Goal: Information Seeking & Learning: Compare options

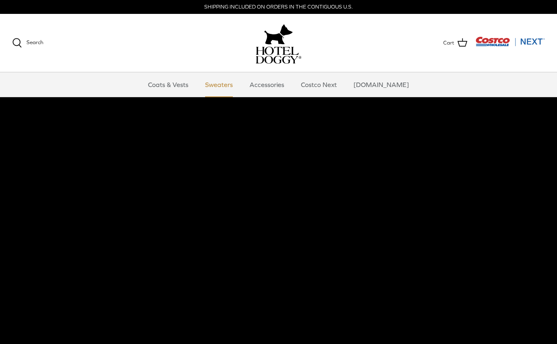
click at [233, 82] on link "Sweaters" at bounding box center [219, 84] width 42 height 24
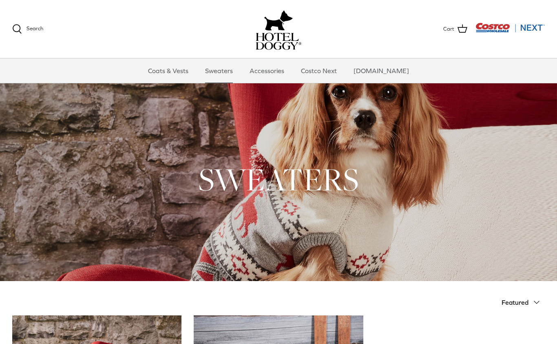
scroll to position [19, 0]
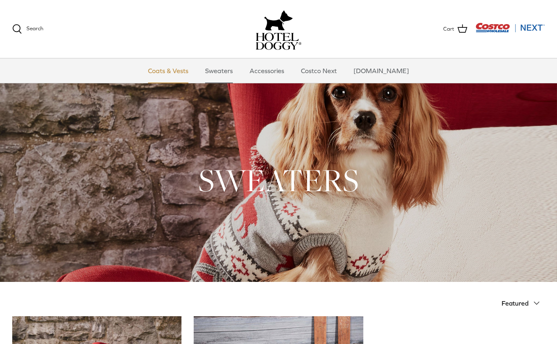
click at [184, 75] on link "Coats & Vests" at bounding box center [168, 70] width 55 height 24
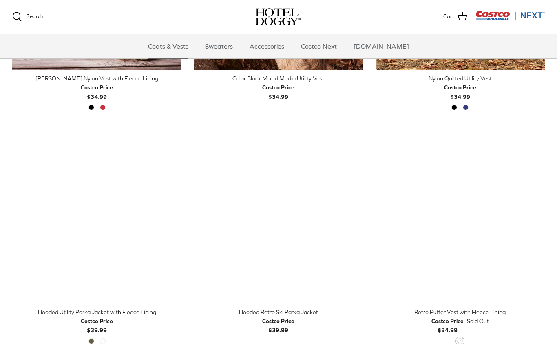
scroll to position [362, 0]
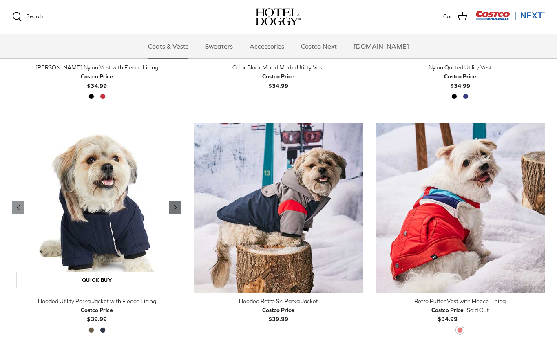
click at [171, 211] on icon "Right" at bounding box center [176, 207] width 10 height 10
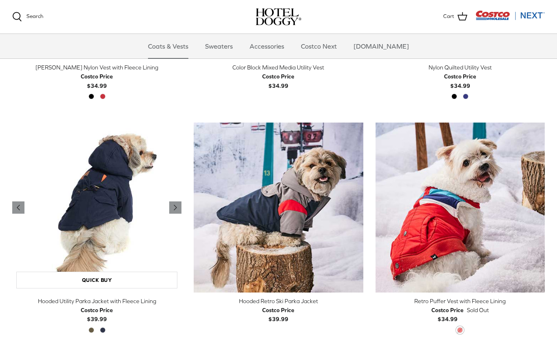
click at [169, 204] on img "Hooded Utility Parka Jacket with Fleece Lining" at bounding box center [96, 206] width 169 height 169
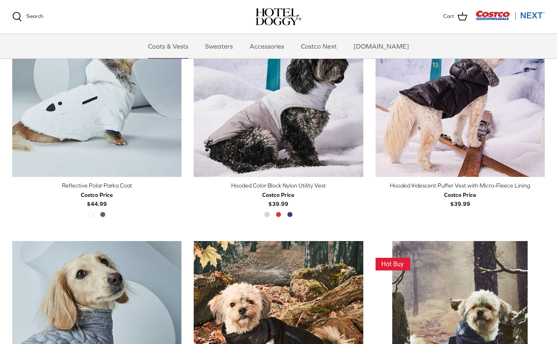
scroll to position [710, 0]
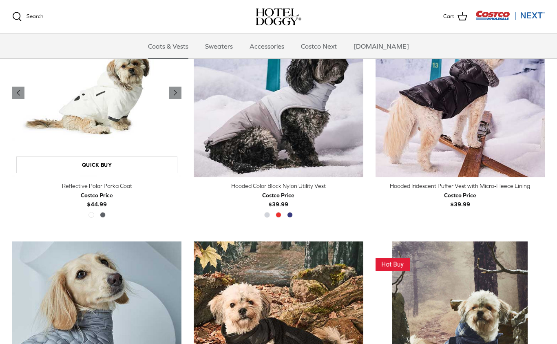
click at [93, 105] on img "Reflective Polar Parka Coat" at bounding box center [96, 92] width 169 height 169
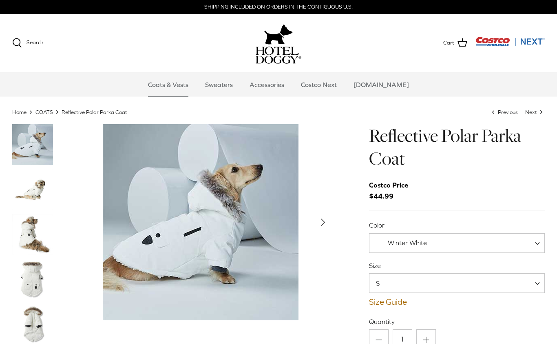
click at [31, 193] on img "Thumbnail Link" at bounding box center [32, 189] width 41 height 41
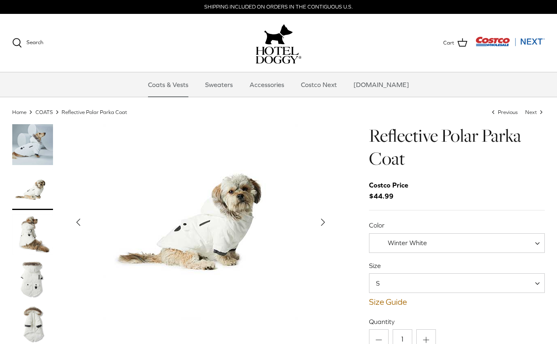
click at [24, 237] on img "Thumbnail Link" at bounding box center [32, 234] width 41 height 41
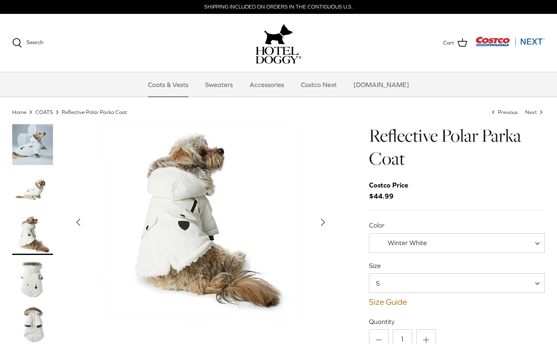
click at [24, 276] on img "Thumbnail Link" at bounding box center [32, 279] width 41 height 41
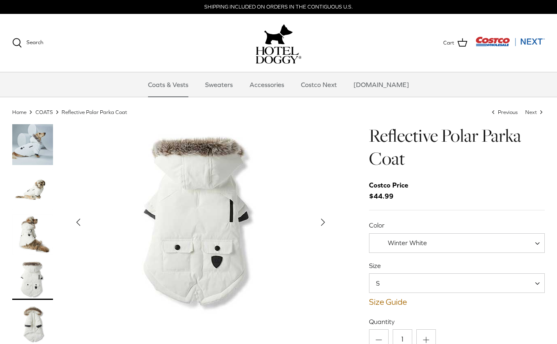
click at [30, 316] on img "Thumbnail Link" at bounding box center [32, 324] width 41 height 41
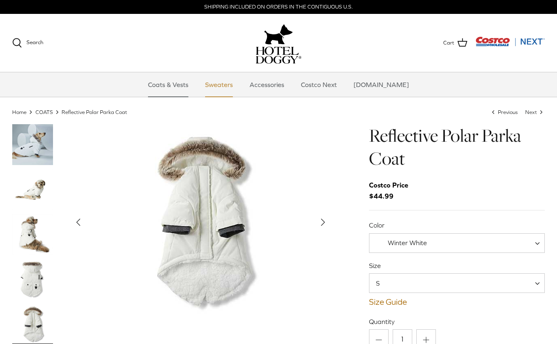
click at [224, 87] on link "Sweaters" at bounding box center [219, 84] width 42 height 24
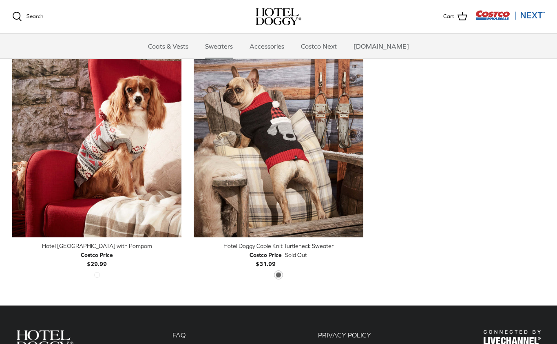
scroll to position [226, 0]
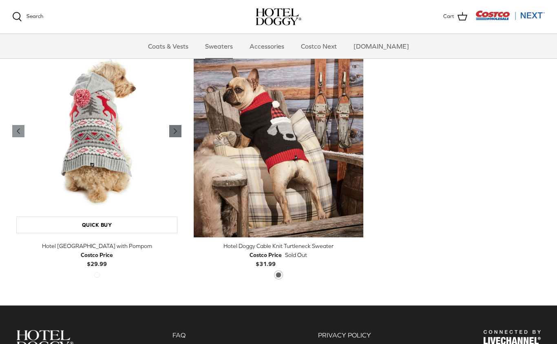
click at [171, 131] on link "Right" at bounding box center [175, 131] width 12 height 12
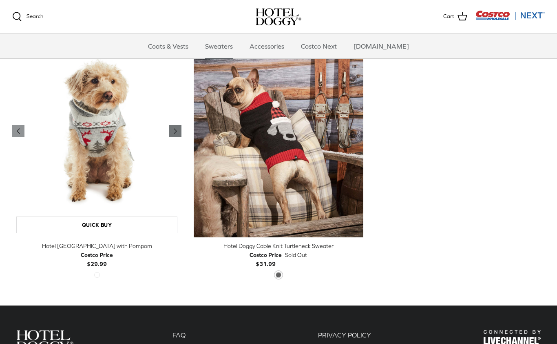
click at [173, 134] on icon "Right" at bounding box center [176, 131] width 10 height 10
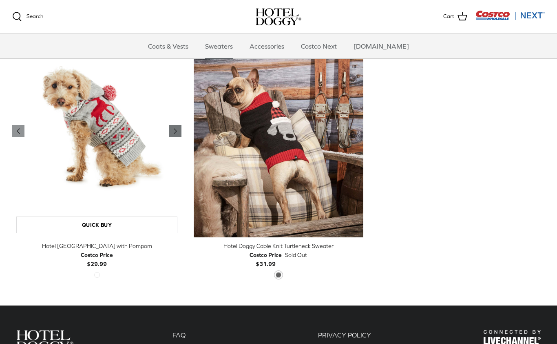
click at [176, 131] on polyline "Previous" at bounding box center [175, 131] width 2 height 5
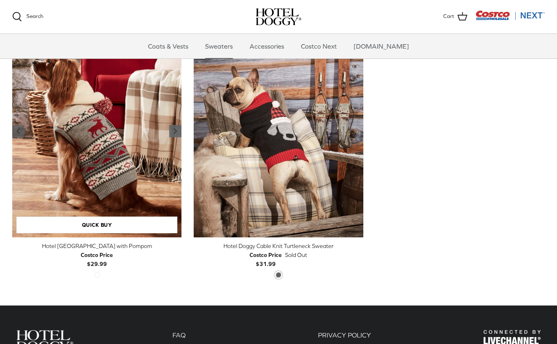
click at [179, 132] on icon "Right" at bounding box center [176, 131] width 10 height 10
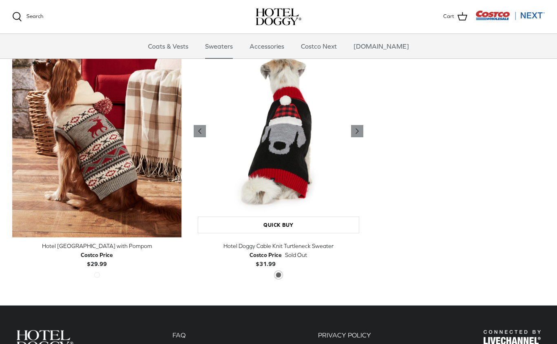
click at [358, 124] on img "Hotel Doggy Cable Knit Turtleneck Sweater" at bounding box center [278, 131] width 169 height 212
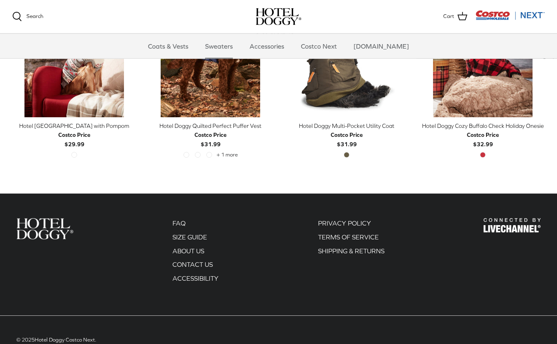
scroll to position [403, 0]
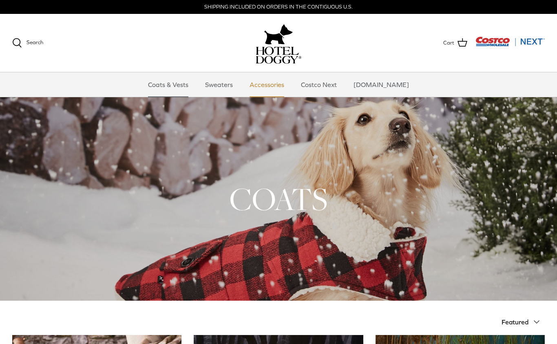
click at [265, 84] on link "Accessories" at bounding box center [266, 84] width 49 height 24
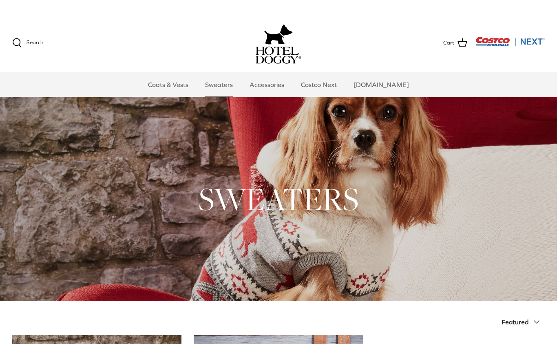
scroll to position [19, 0]
